Goal: Task Accomplishment & Management: Use online tool/utility

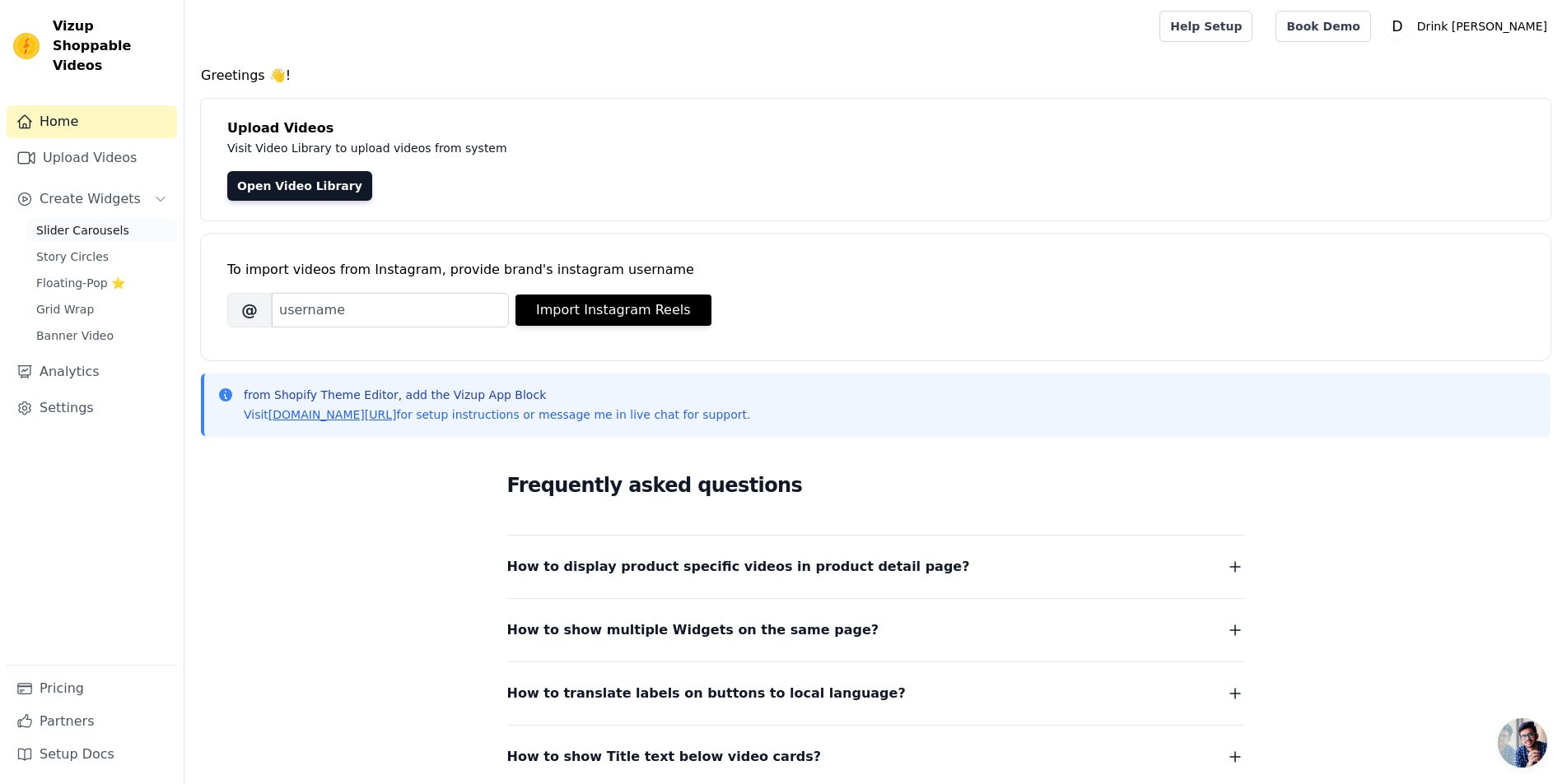
click at [79, 222] on span "Slider Carousels" at bounding box center [83, 230] width 93 height 16
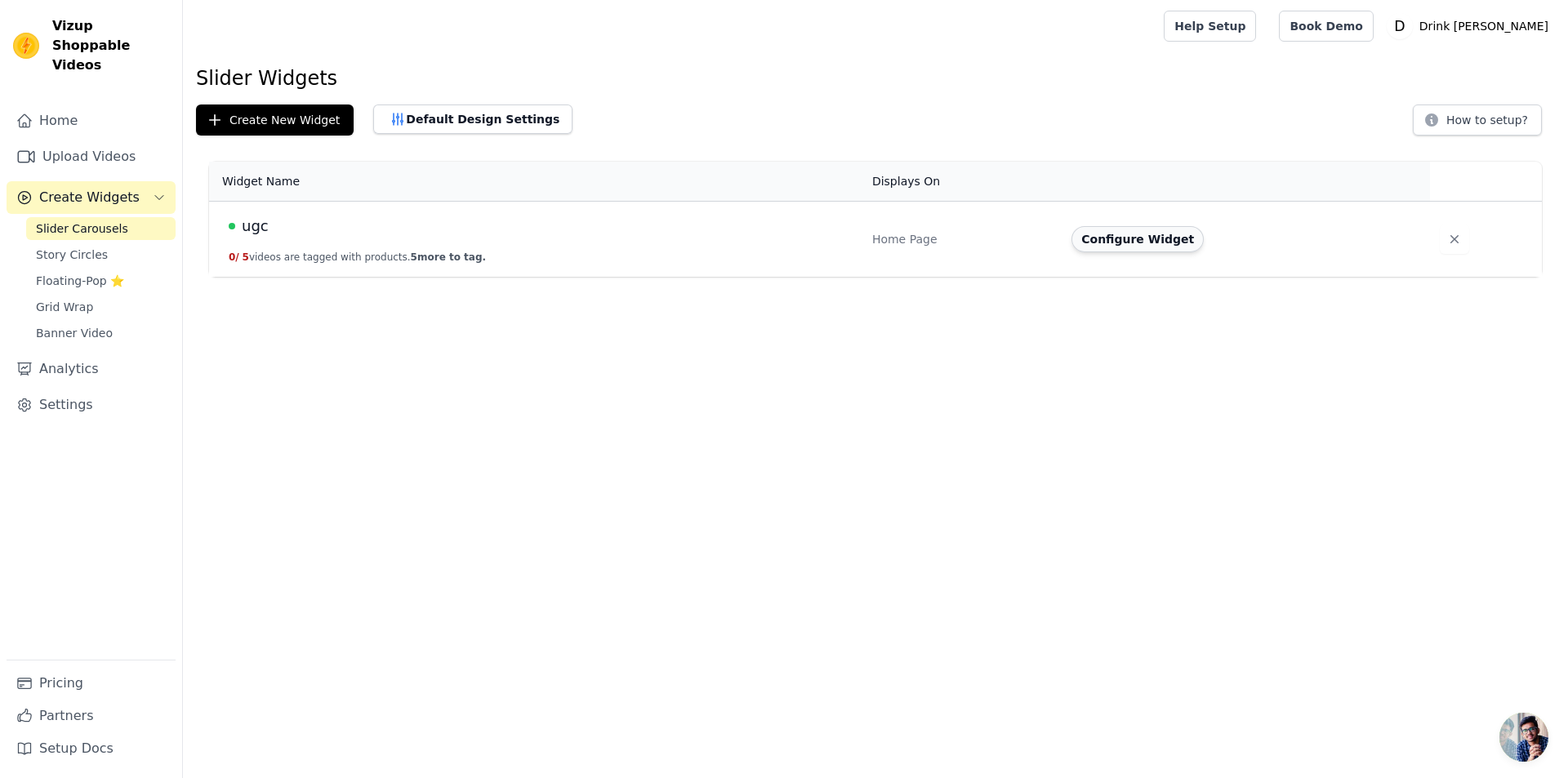
click at [1151, 241] on button "Configure Widget" at bounding box center [1137, 238] width 132 height 26
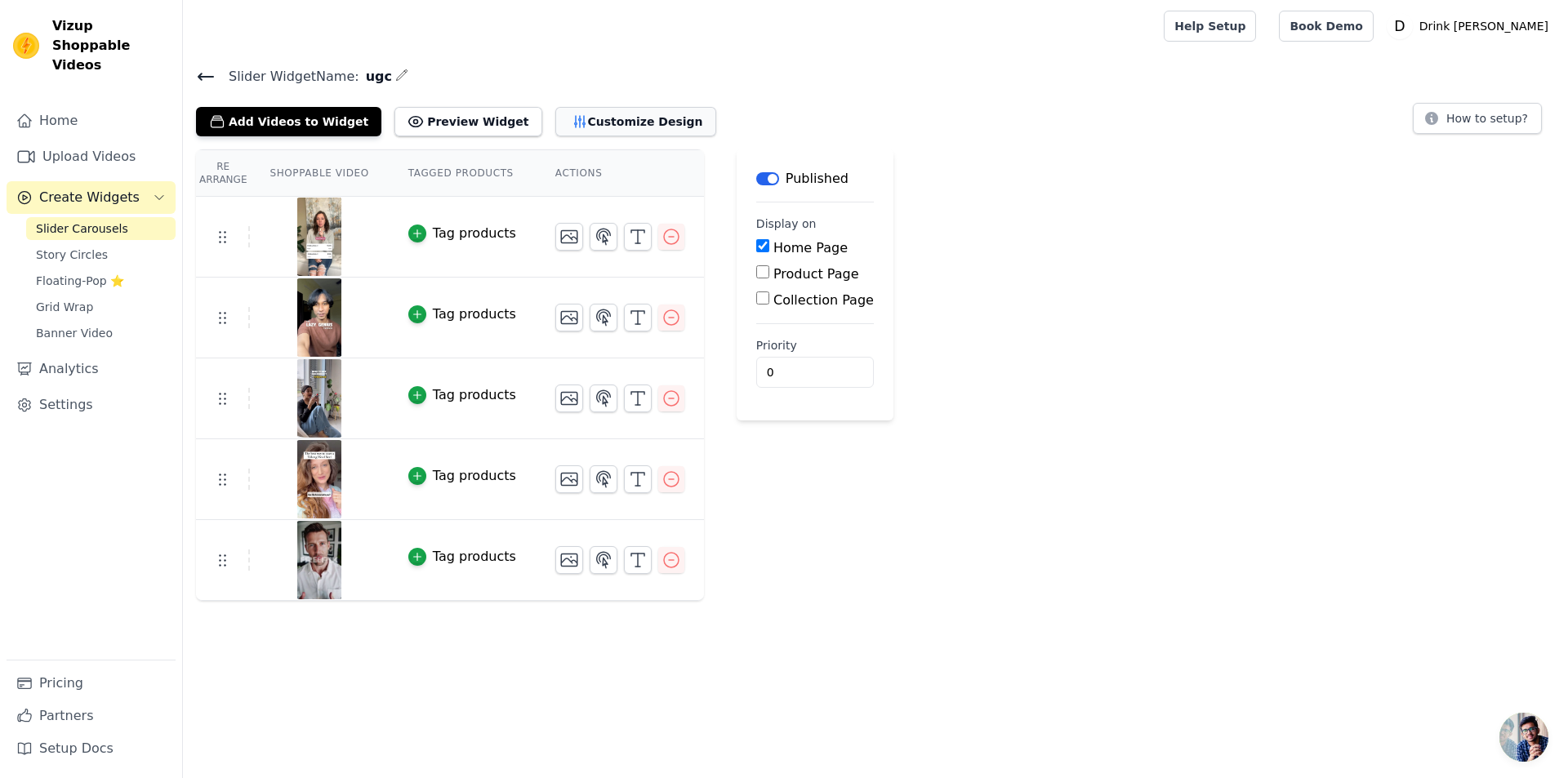
click at [599, 118] on button "Customize Design" at bounding box center [635, 122] width 161 height 30
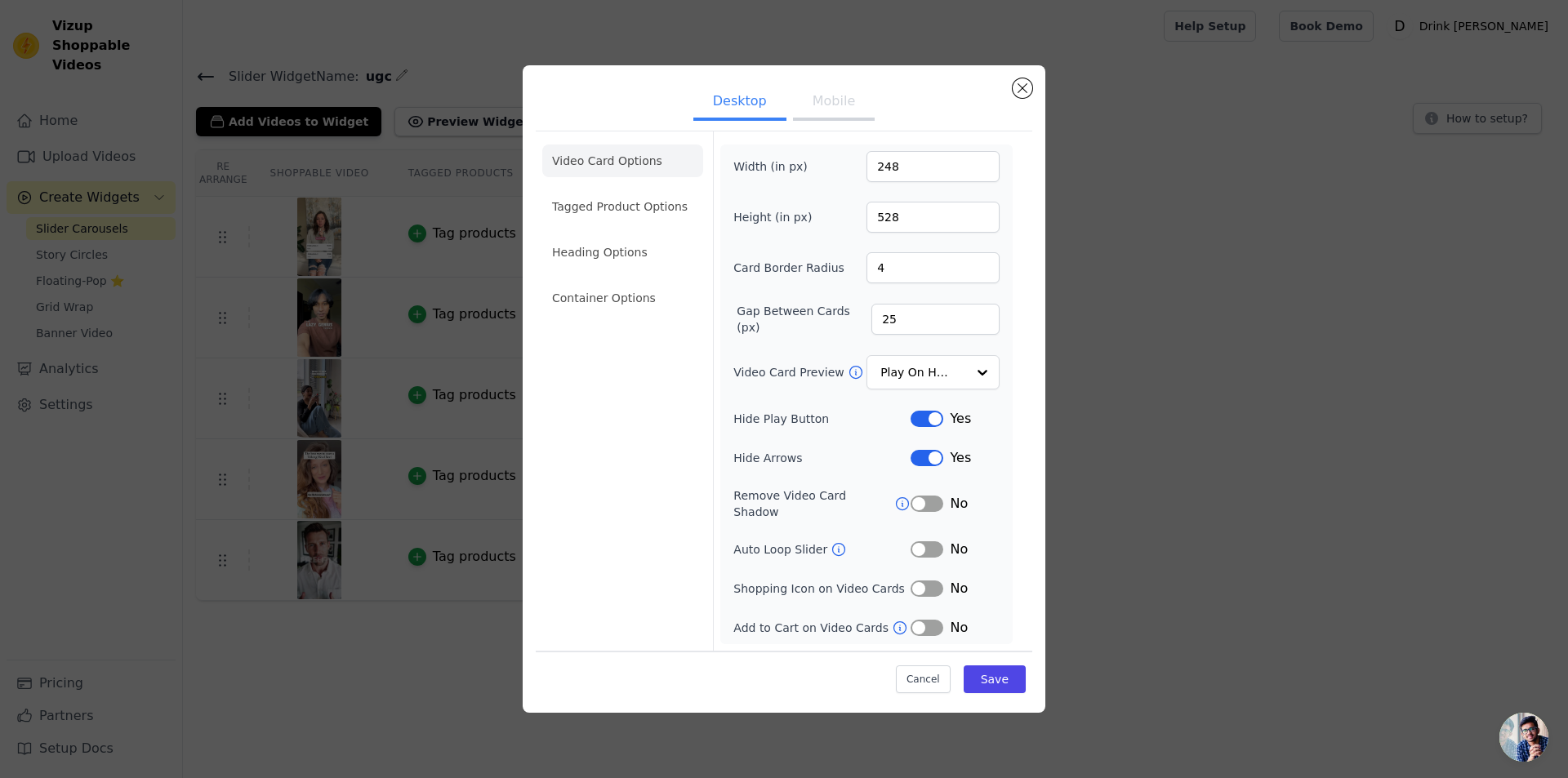
click at [833, 110] on button "Mobile" at bounding box center [833, 103] width 81 height 36
click at [732, 104] on button "Desktop" at bounding box center [740, 102] width 93 height 36
click at [834, 106] on button "Mobile" at bounding box center [833, 103] width 81 height 36
drag, startPoint x: 887, startPoint y: 166, endPoint x: 872, endPoint y: 166, distance: 15.0
click at [872, 166] on input "248" at bounding box center [932, 166] width 133 height 31
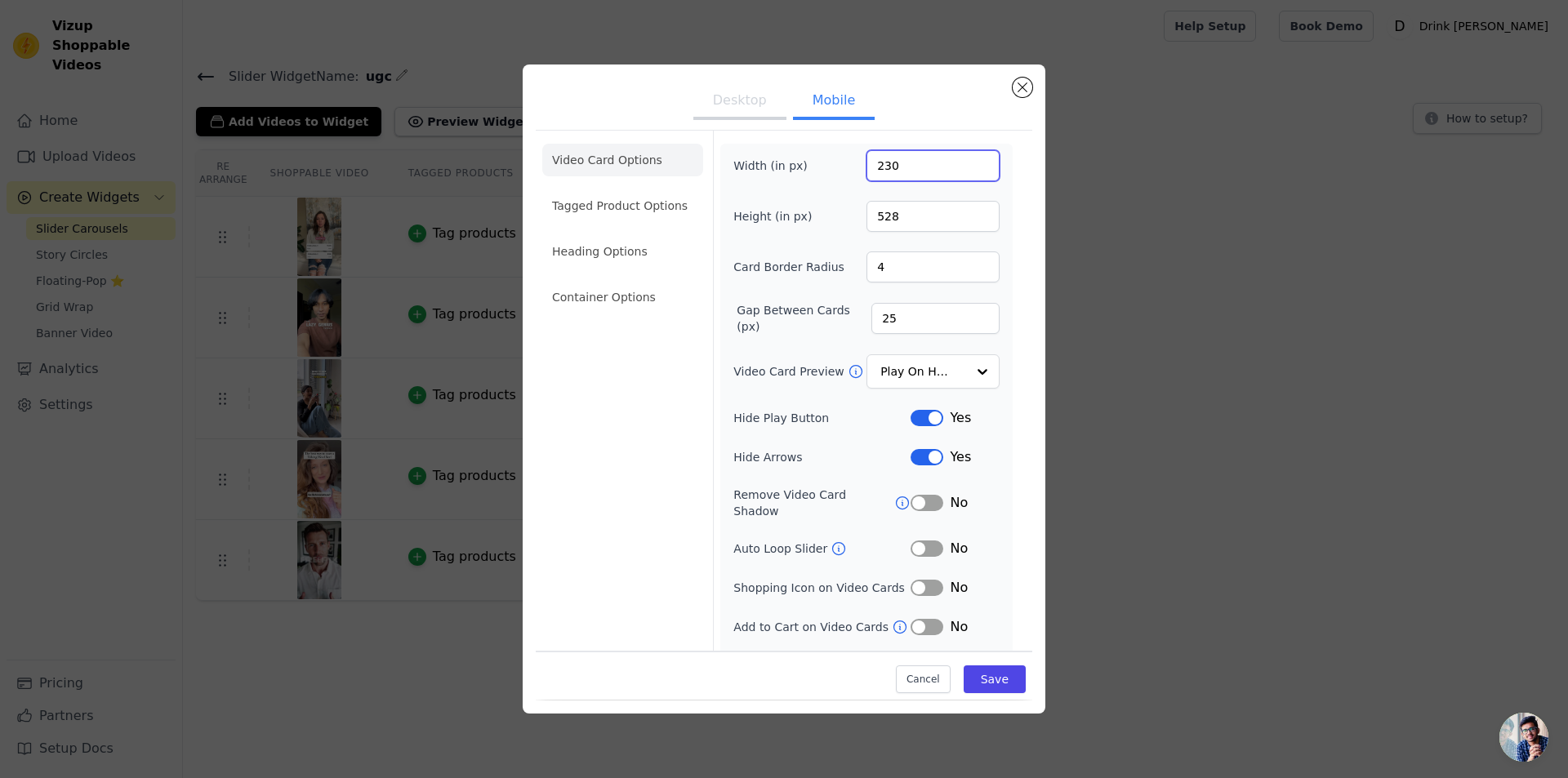
type input "230"
click at [849, 182] on div "Width (in px) 230 Height (in px) 528 Card Border Radius 4 Gap Between Cards (px…" at bounding box center [866, 413] width 266 height 526
drag, startPoint x: 892, startPoint y: 214, endPoint x: 851, endPoint y: 214, distance: 41.0
click at [851, 214] on div "Height (in px) 528" at bounding box center [866, 216] width 266 height 31
type input "487"
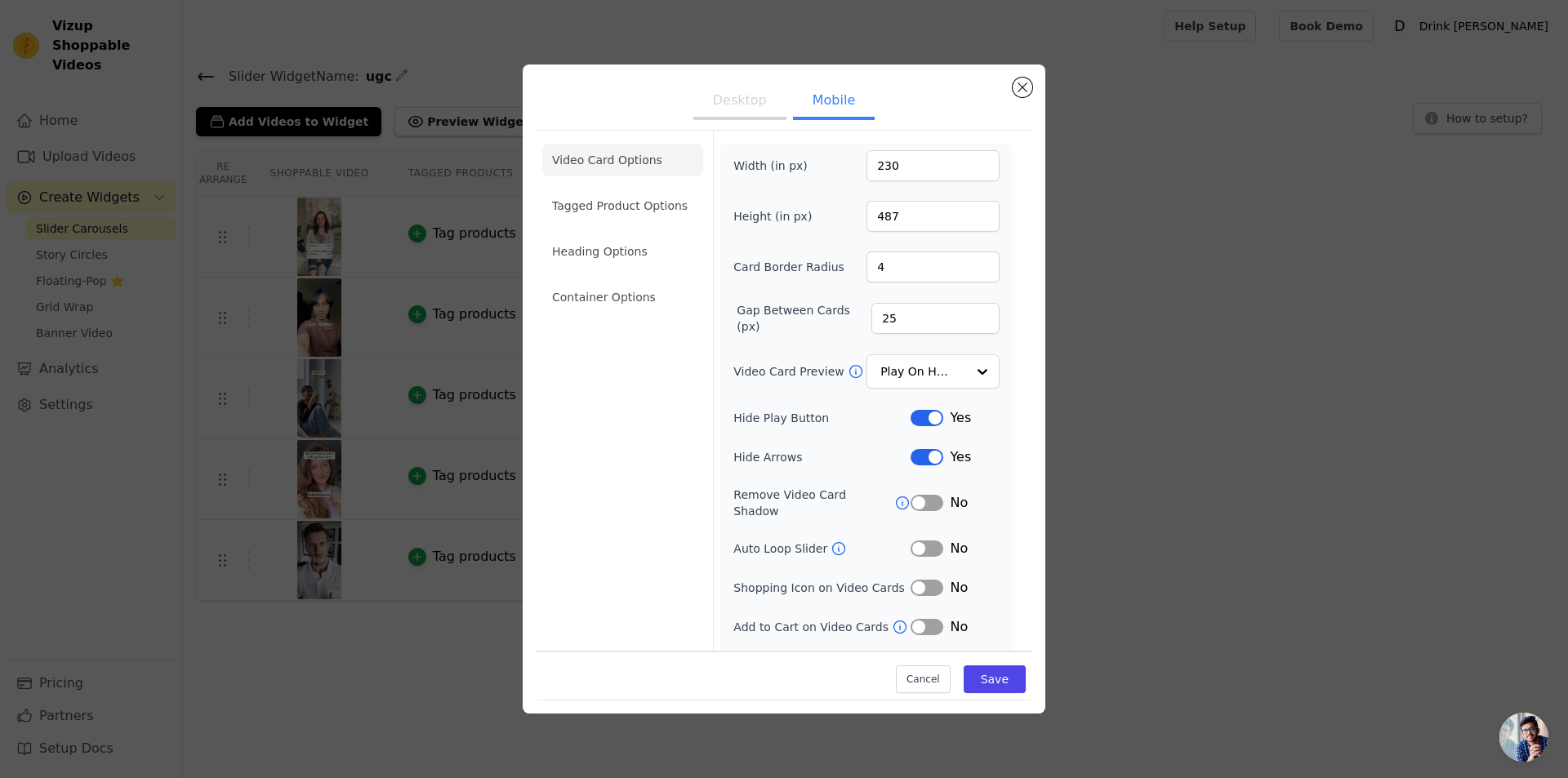
click at [773, 251] on div "Width (in px) 230 Height (in px) 487 Card Border Radius 4 Gap Between Cards (px…" at bounding box center [866, 413] width 266 height 526
drag, startPoint x: 886, startPoint y: 315, endPoint x: 855, endPoint y: 317, distance: 31.1
click at [855, 317] on div "Gap Between Cards (px) 25" at bounding box center [866, 319] width 266 height 33
click at [822, 336] on div "Width (in px) 230 Height (in px) 487 Card Border Radius 4 Gap Between Cards (px…" at bounding box center [866, 413] width 266 height 526
drag, startPoint x: 894, startPoint y: 319, endPoint x: 848, endPoint y: 318, distance: 46.0
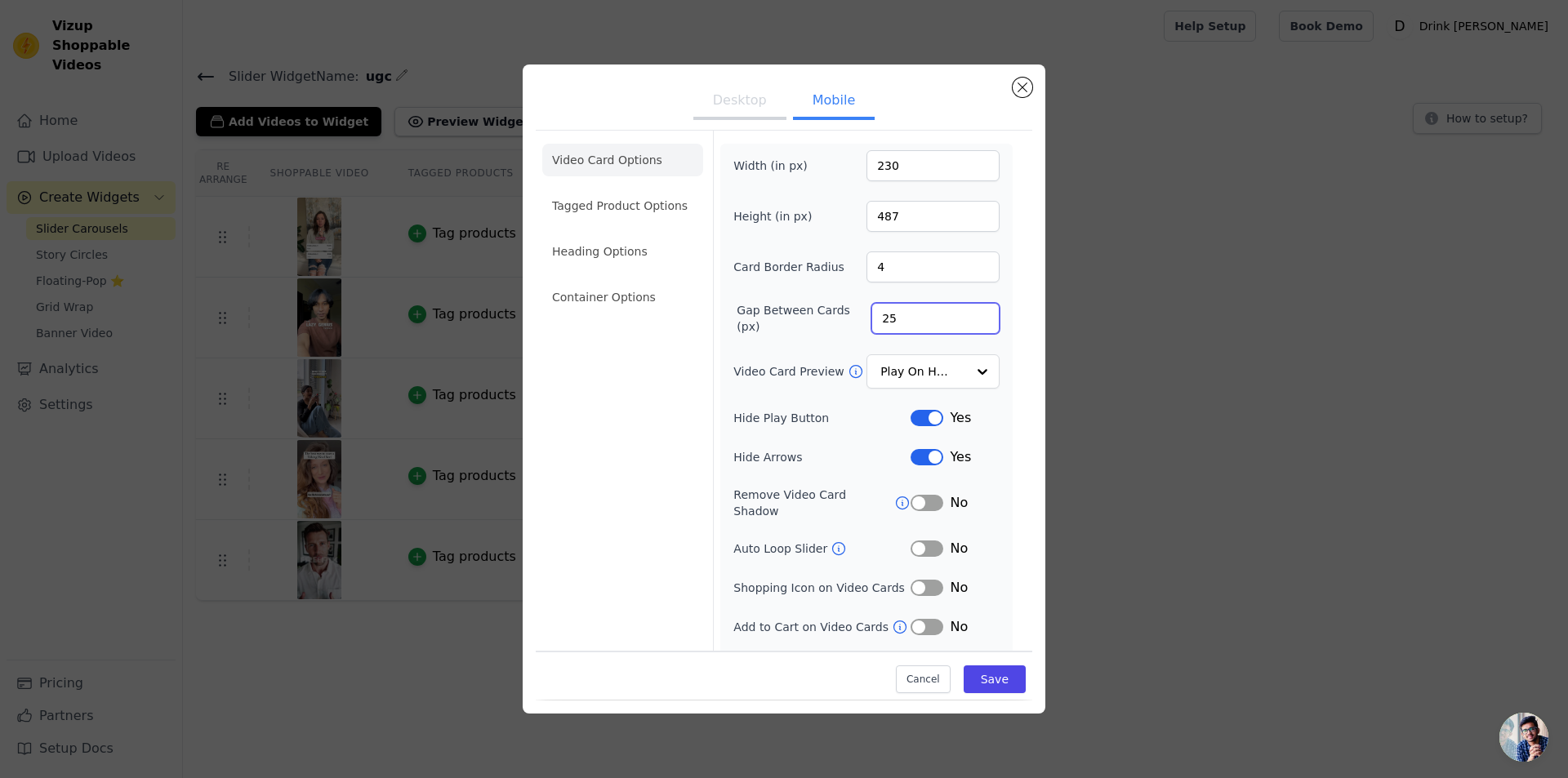
click at [850, 318] on div "Gap Between Cards (px) 25" at bounding box center [866, 319] width 266 height 33
click at [727, 102] on button "Desktop" at bounding box center [740, 102] width 93 height 36
click at [817, 99] on button "Mobile" at bounding box center [833, 103] width 81 height 36
drag, startPoint x: 883, startPoint y: 265, endPoint x: 865, endPoint y: 265, distance: 18.0
click at [866, 265] on input "4" at bounding box center [932, 267] width 133 height 31
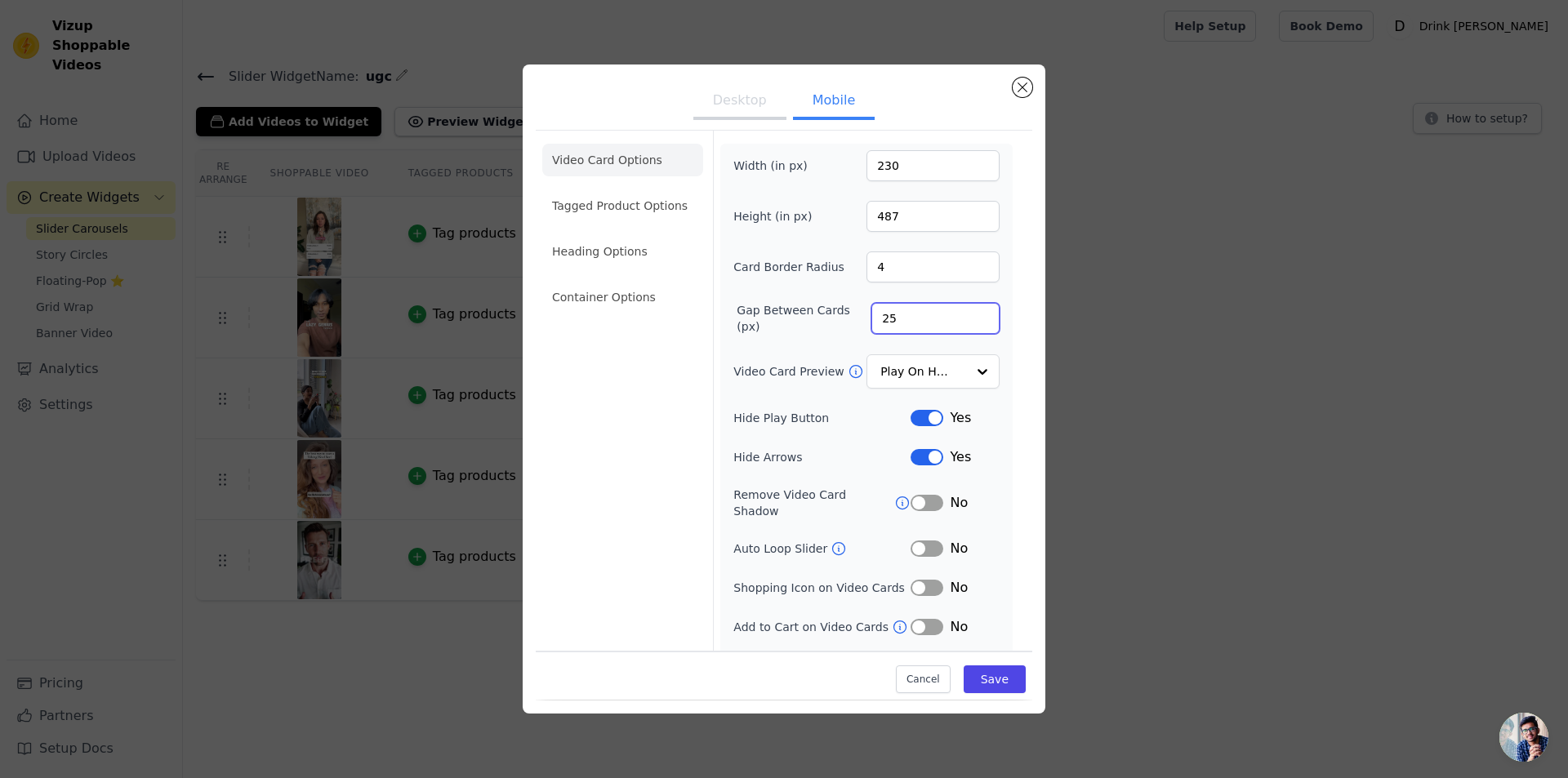
drag, startPoint x: 890, startPoint y: 309, endPoint x: 850, endPoint y: 315, distance: 40.4
click at [850, 315] on div "Gap Between Cards (px) 25" at bounding box center [866, 319] width 266 height 33
type input "20"
click at [822, 326] on label "Gap Between Cards (px)" at bounding box center [804, 319] width 135 height 33
click at [872, 326] on input "20" at bounding box center [936, 319] width 128 height 31
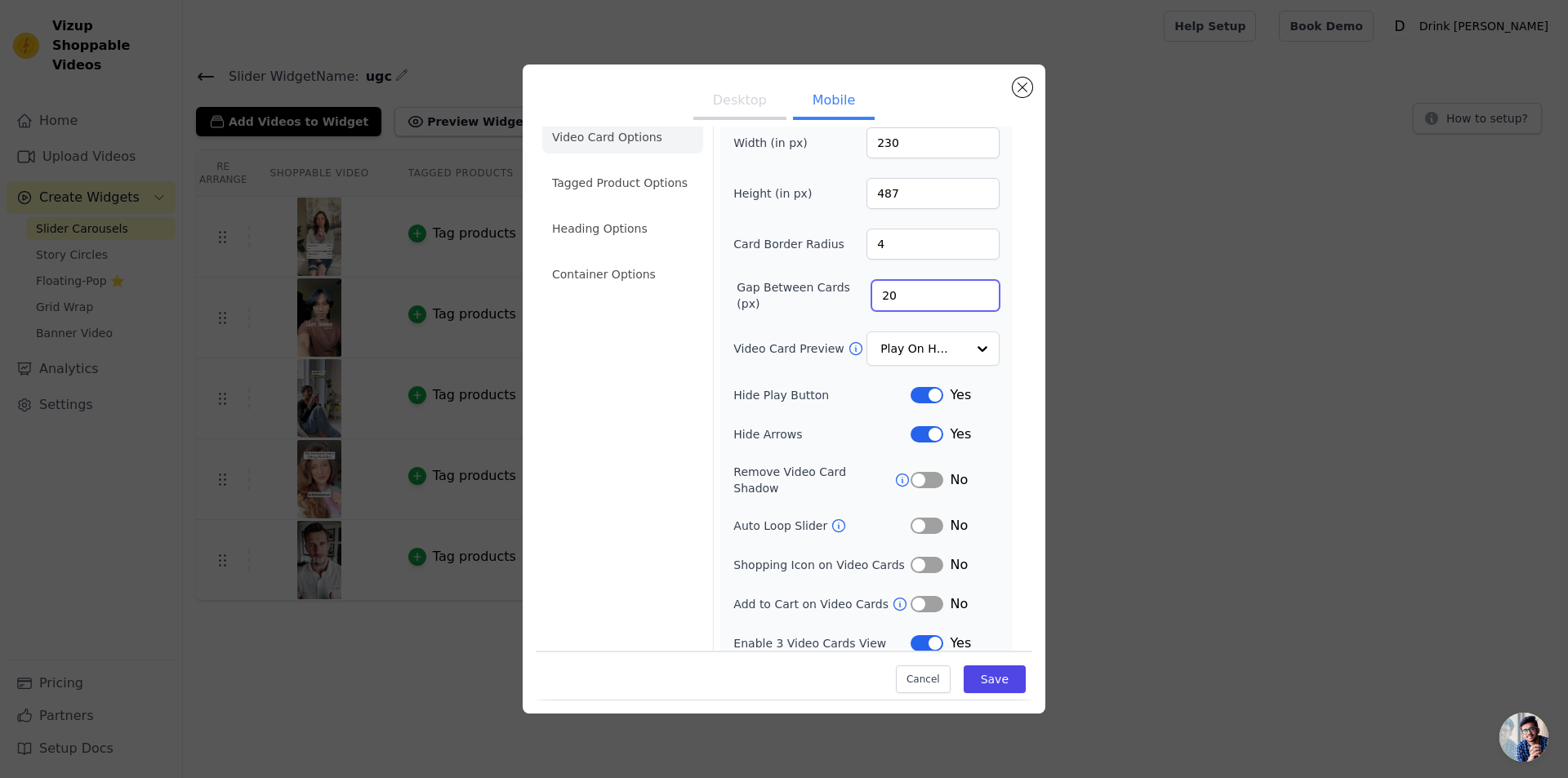
scroll to position [23, 0]
click at [577, 176] on li "Tagged Product Options" at bounding box center [623, 183] width 161 height 33
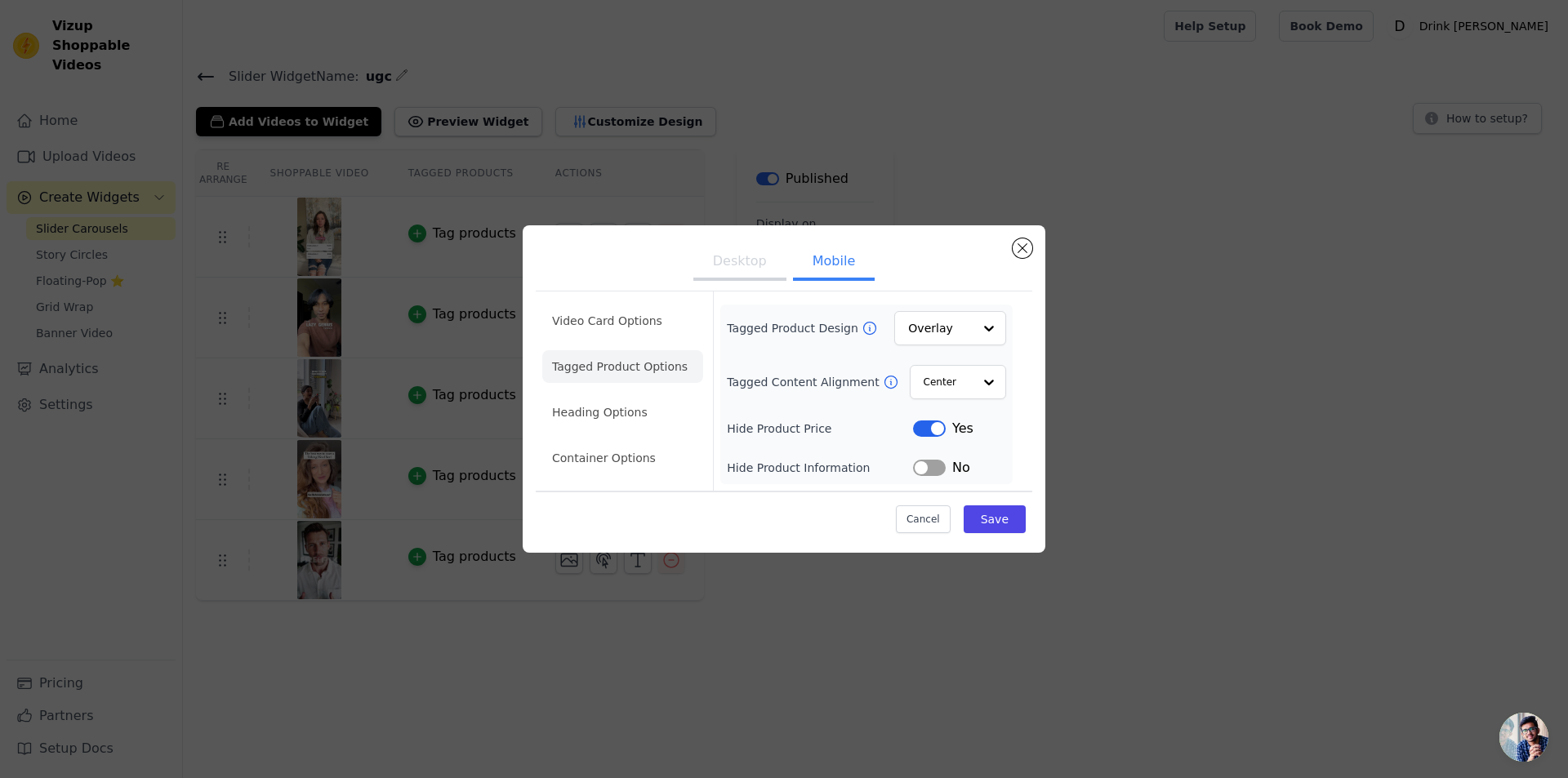
scroll to position [0, 0]
click at [611, 412] on li "Heading Options" at bounding box center [623, 412] width 161 height 33
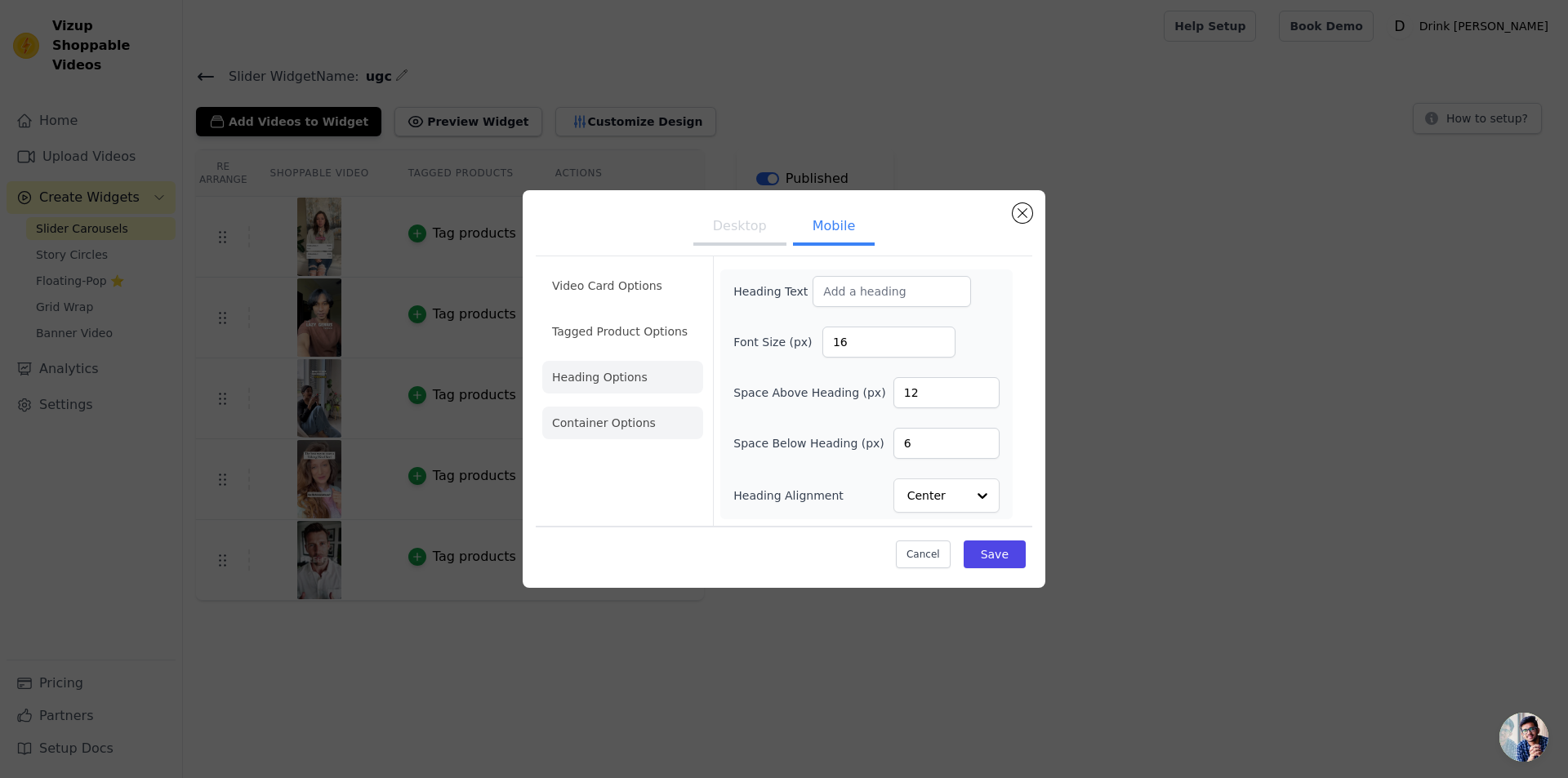
click at [593, 432] on li "Container Options" at bounding box center [623, 423] width 161 height 33
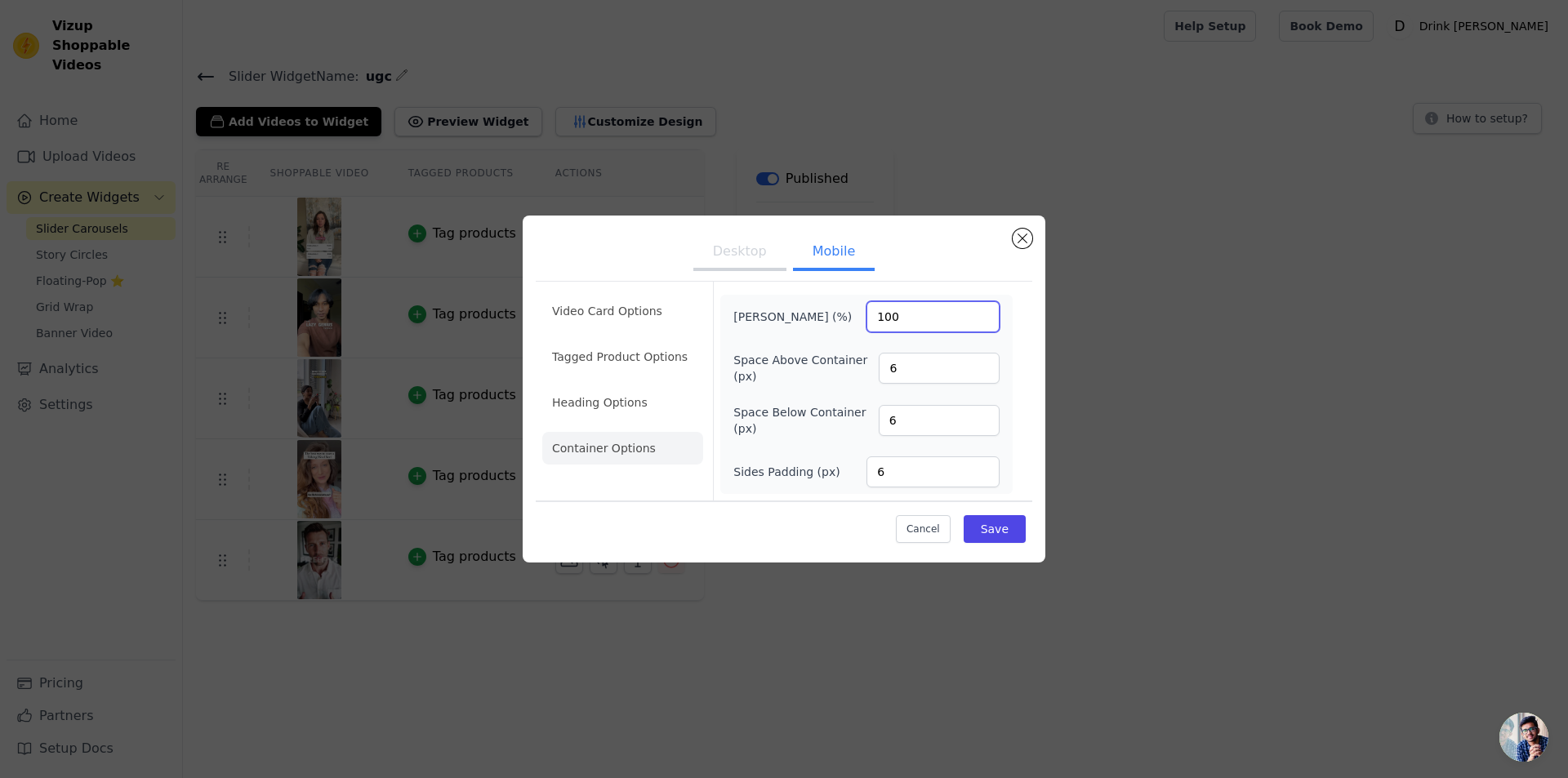
click at [905, 311] on input "100" at bounding box center [932, 317] width 133 height 31
click at [925, 278] on div "Video Card Options Tagged Product Options Heading Options Container Options Max…" at bounding box center [784, 413] width 497 height 272
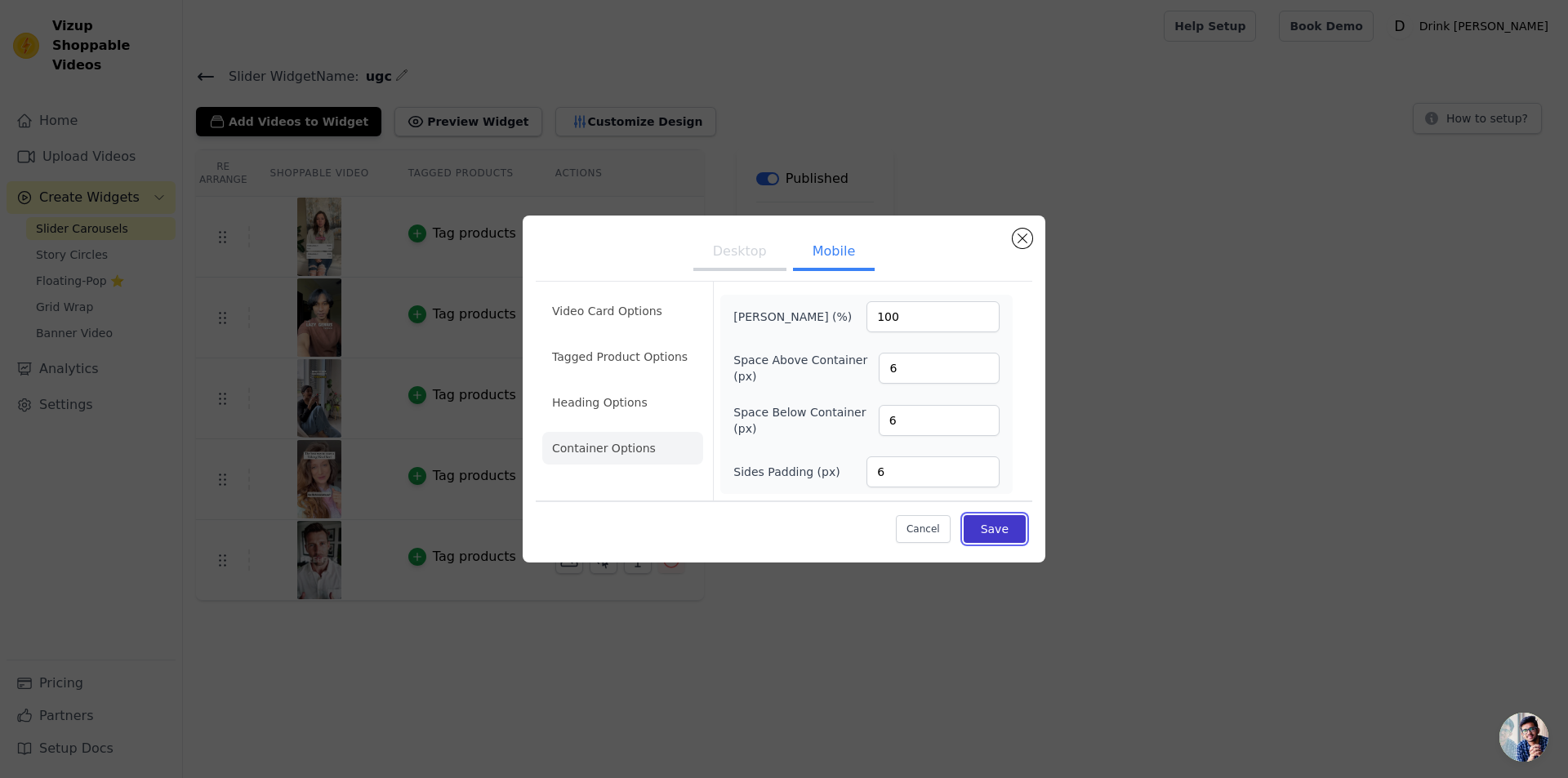
click at [1004, 523] on button "Save" at bounding box center [994, 529] width 62 height 28
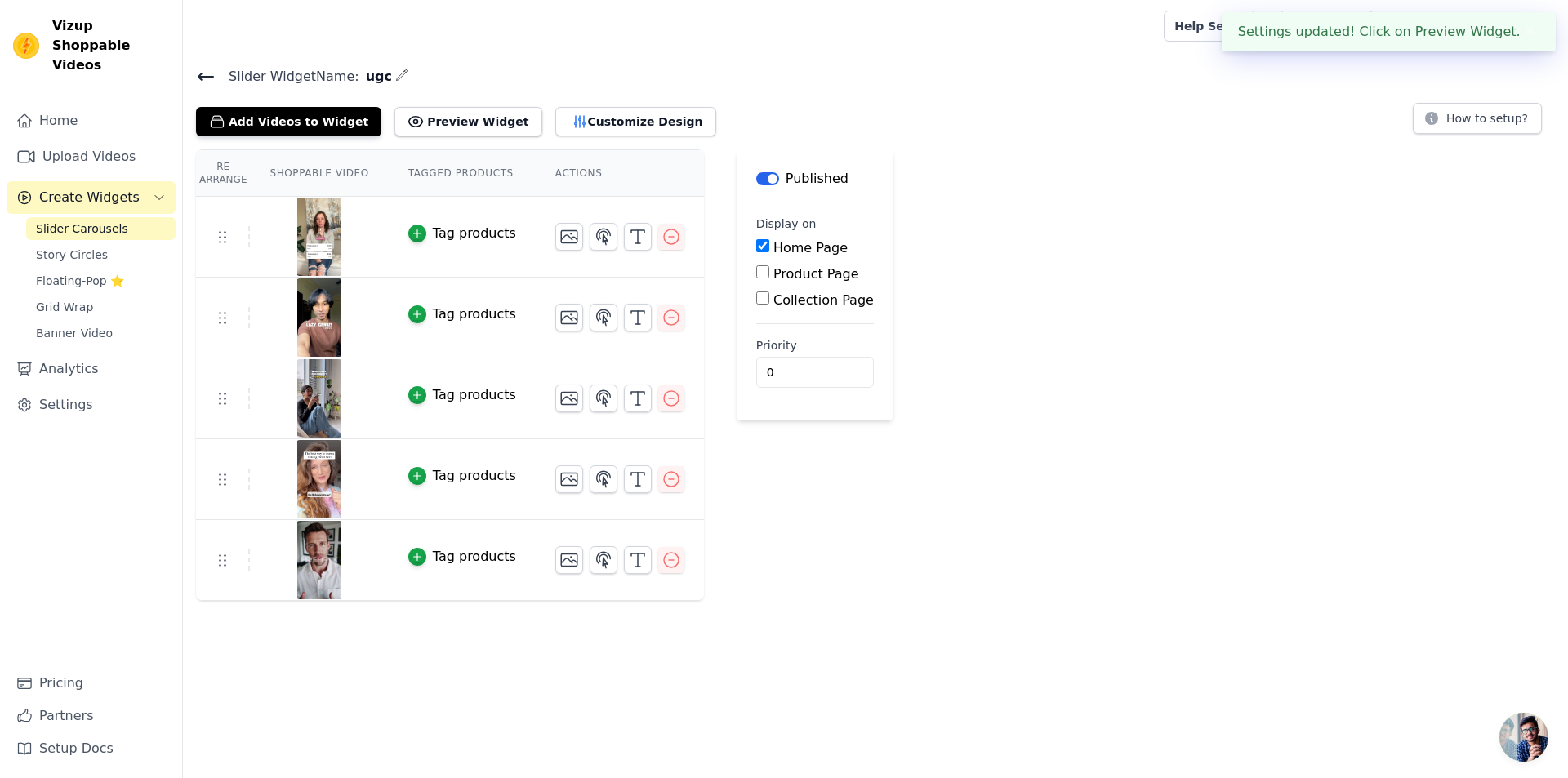
click at [974, 243] on div "Re Arrange Shoppable Video Tagged Products Actions Tag products Tag products Ta…" at bounding box center [874, 375] width 1384 height 452
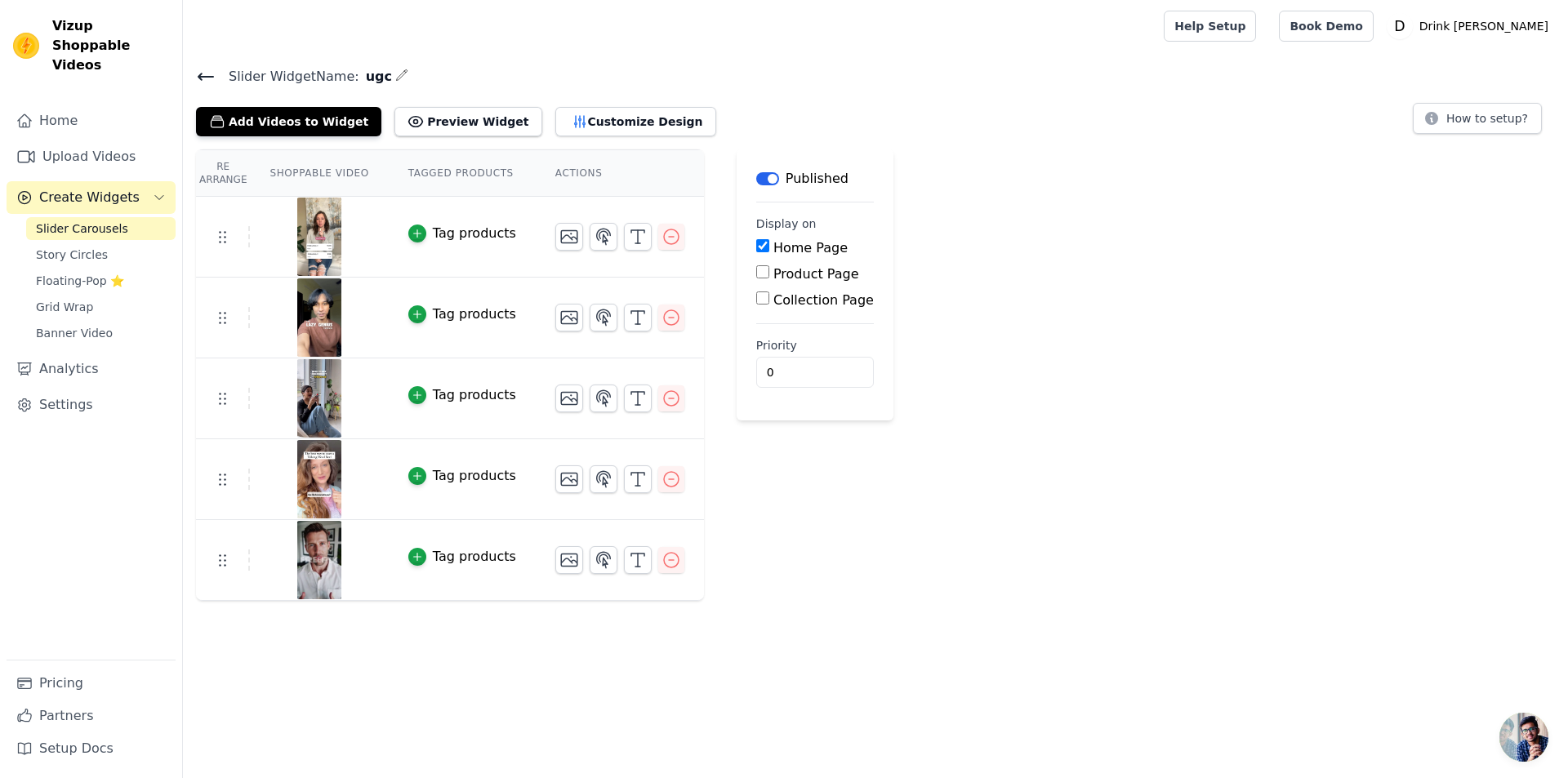
click at [1070, 232] on div "Re Arrange Shoppable Video Tagged Products Actions Tag products Tag products Ta…" at bounding box center [874, 375] width 1384 height 452
click at [77, 220] on span "Slider Carousels" at bounding box center [82, 228] width 92 height 16
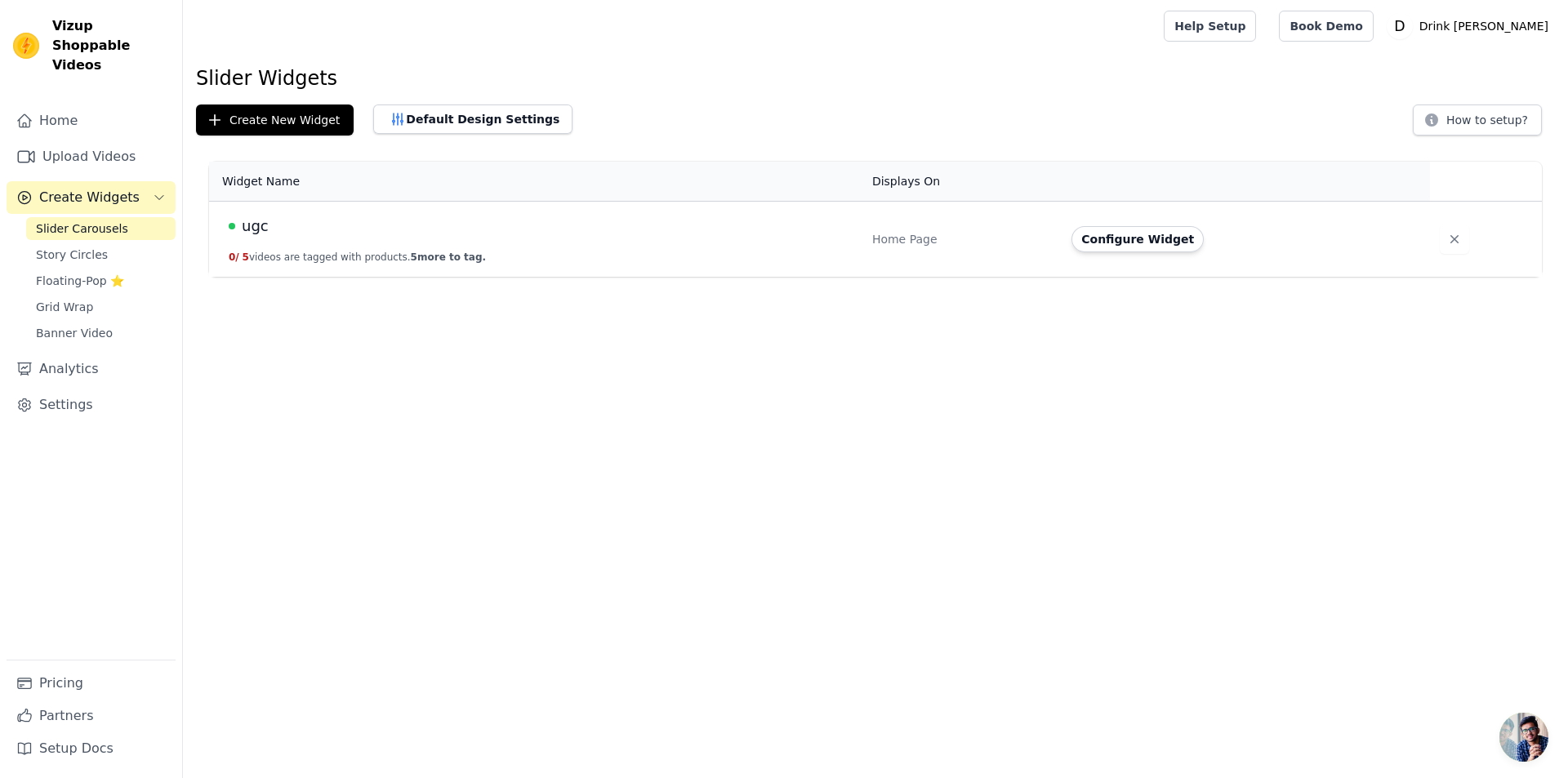
click at [1234, 277] on html "Vizup Shoppable Videos Home Upload Videos Create Widgets Slider Carousels Story…" at bounding box center [784, 138] width 1568 height 277
